Goal: Navigation & Orientation: Find specific page/section

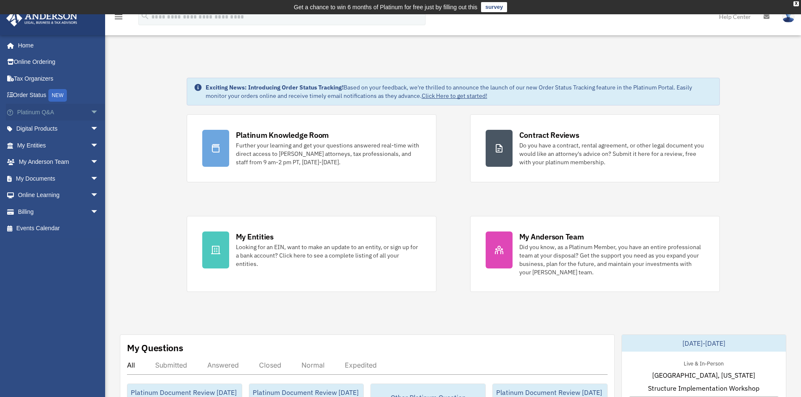
click at [48, 115] on link "Platinum Q&A arrow_drop_down" at bounding box center [59, 112] width 106 height 17
click at [90, 110] on span "arrow_drop_down" at bounding box center [98, 112] width 17 height 17
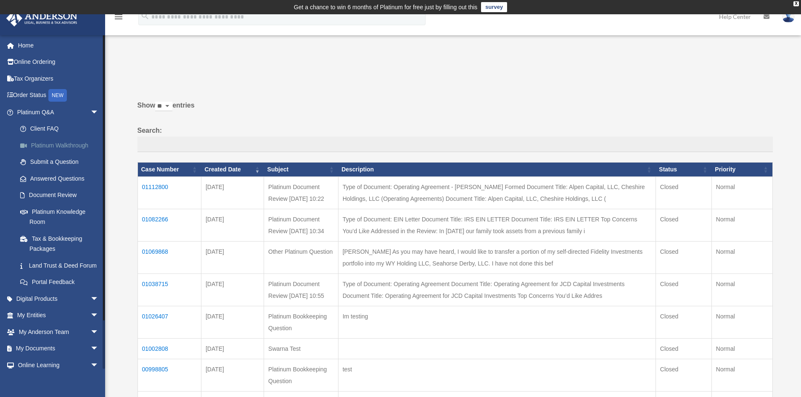
click at [69, 138] on link "Platinum Walkthrough" at bounding box center [62, 145] width 100 height 17
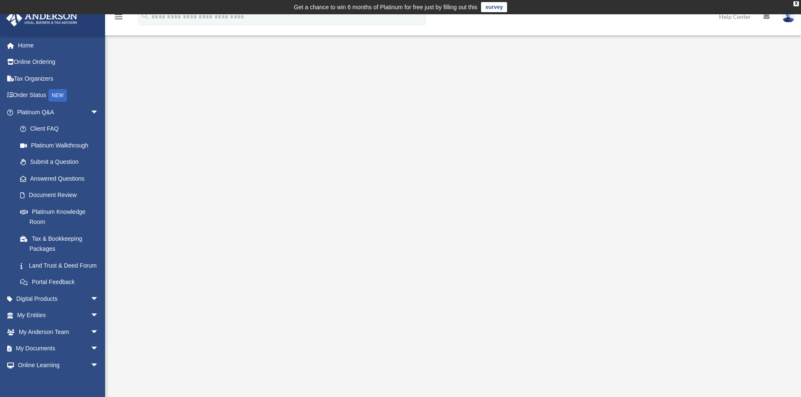
click at [176, 114] on div "<span data-mce-type="bookmark" style="display: inline-block; width: 0px; overfl…" at bounding box center [452, 216] width 628 height 290
click at [789, 18] on img at bounding box center [788, 17] width 13 height 12
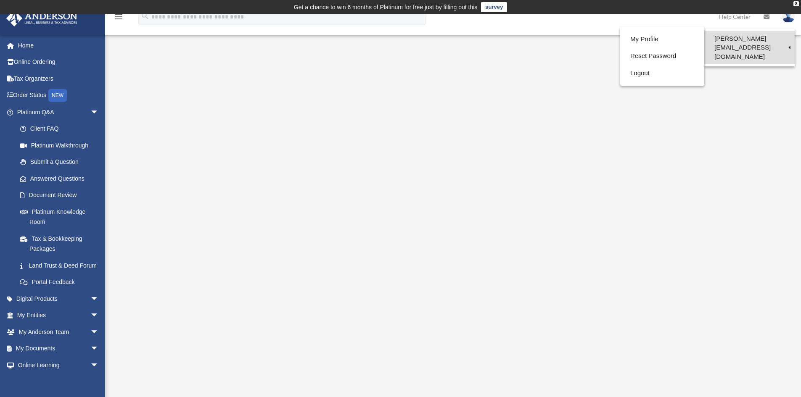
click at [762, 42] on link "[PERSON_NAME][EMAIL_ADDRESS][DOMAIN_NAME]" at bounding box center [749, 48] width 90 height 34
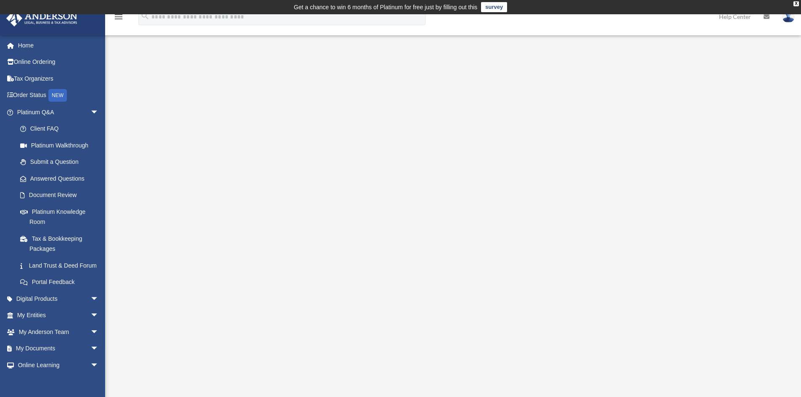
click at [792, 13] on td "Get a chance to win 6 months of Platinum for free just by filling out this surv…" at bounding box center [400, 7] width 801 height 14
click at [788, 24] on link at bounding box center [788, 16] width 25 height 37
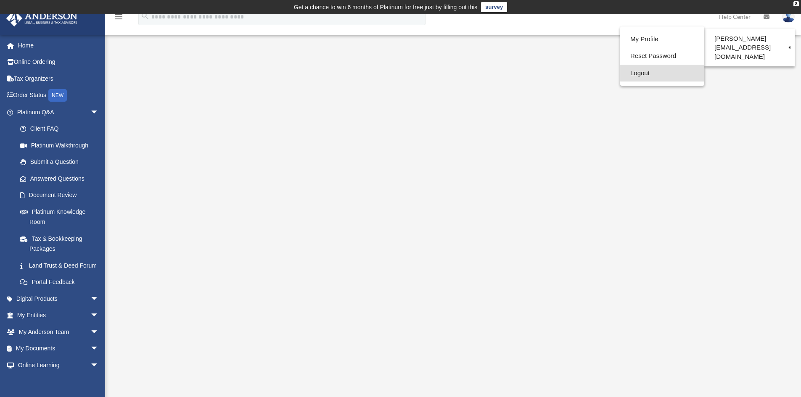
click at [635, 73] on link "Logout" at bounding box center [662, 73] width 84 height 17
